Goal: Find specific page/section: Find specific page/section

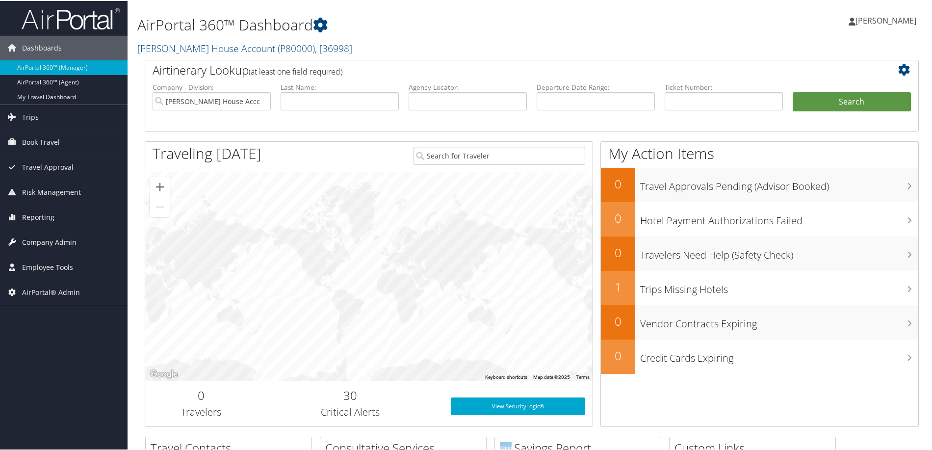
click at [27, 236] on span "Company Admin" at bounding box center [49, 241] width 54 height 25
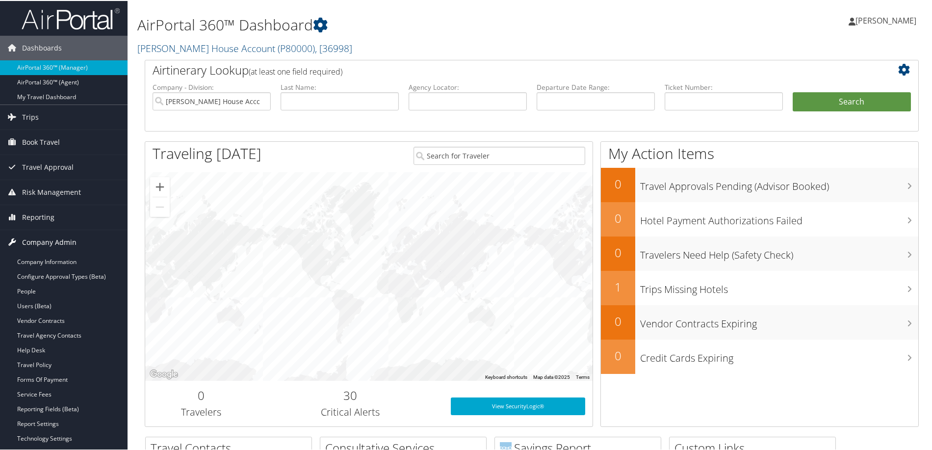
click at [37, 236] on span "Company Admin" at bounding box center [49, 241] width 54 height 25
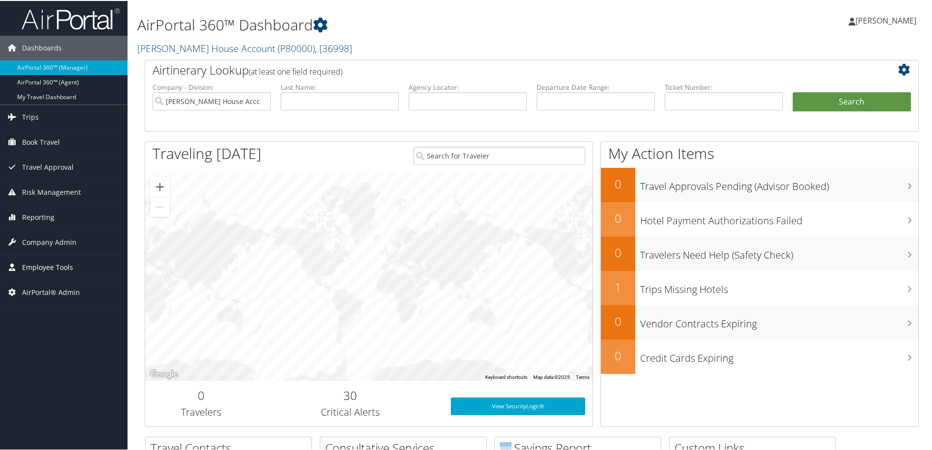
click at [28, 257] on span "Employee Tools" at bounding box center [47, 266] width 51 height 25
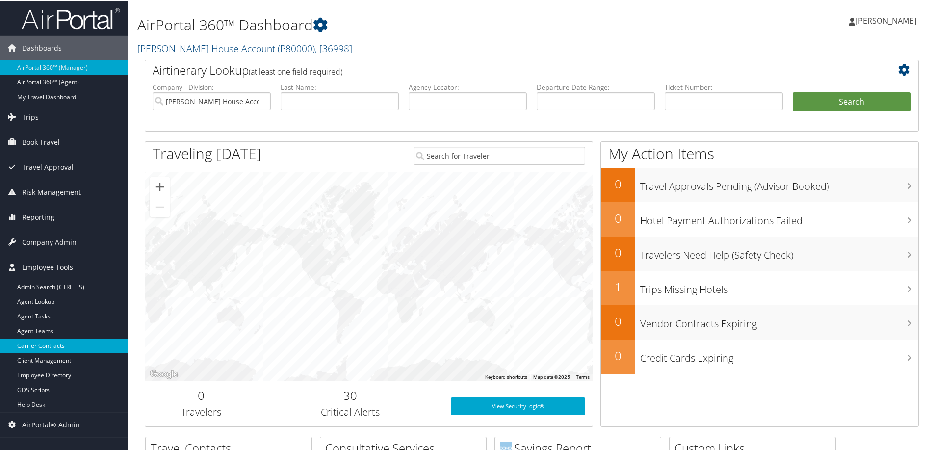
click at [48, 342] on link "Carrier Contracts" at bounding box center [63, 344] width 127 height 15
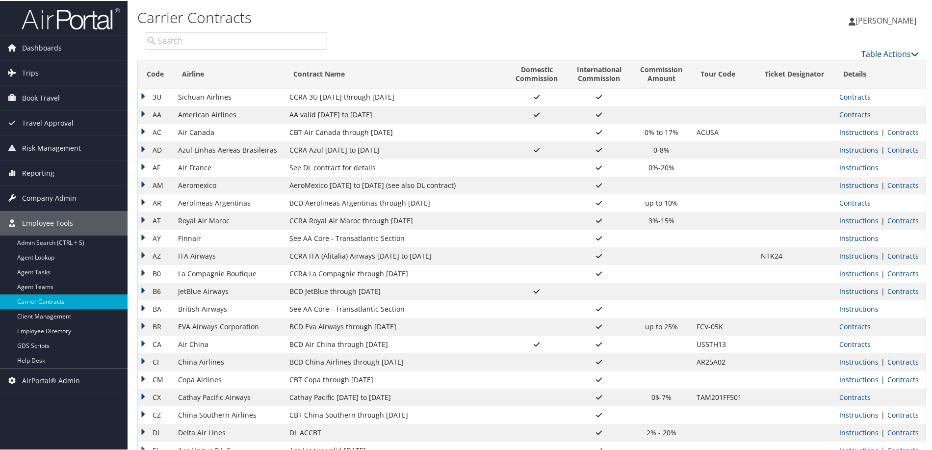
click at [858, 116] on link "Contracts" at bounding box center [854, 113] width 31 height 9
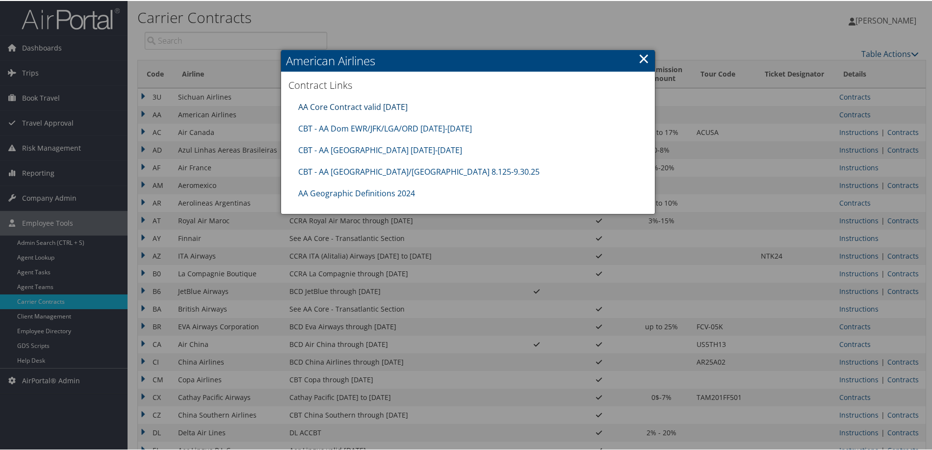
click at [358, 105] on link "AA Core Contract valid [DATE]" at bounding box center [352, 106] width 109 height 11
